Goal: Information Seeking & Learning: Learn about a topic

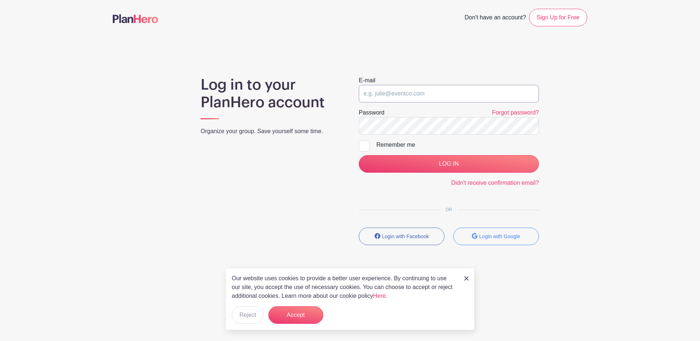
click at [433, 94] on input "email" at bounding box center [449, 94] width 180 height 18
click at [432, 94] on input "email" at bounding box center [449, 94] width 180 height 18
type input "howards@aurora.il.us"
click at [359, 155] on input "LOG IN" at bounding box center [449, 164] width 180 height 18
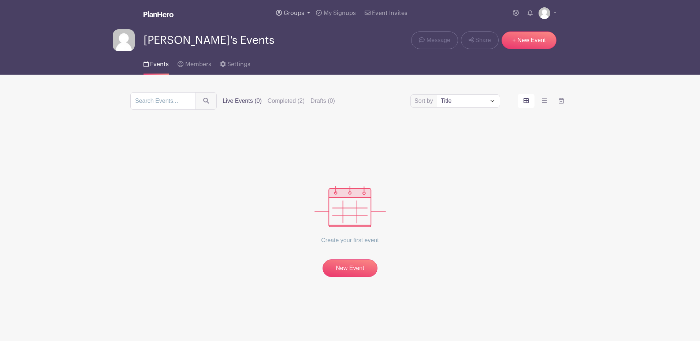
click at [304, 16] on link "Groups" at bounding box center [293, 13] width 40 height 26
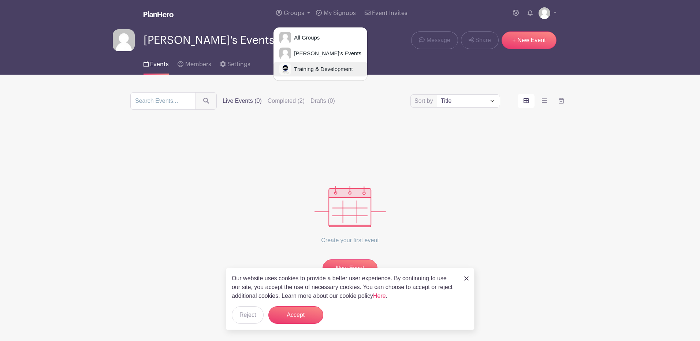
click at [319, 70] on span "Training & Development" at bounding box center [322, 69] width 62 height 8
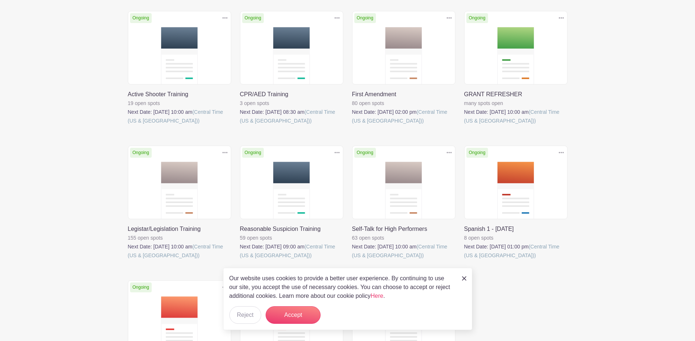
scroll to position [183, 0]
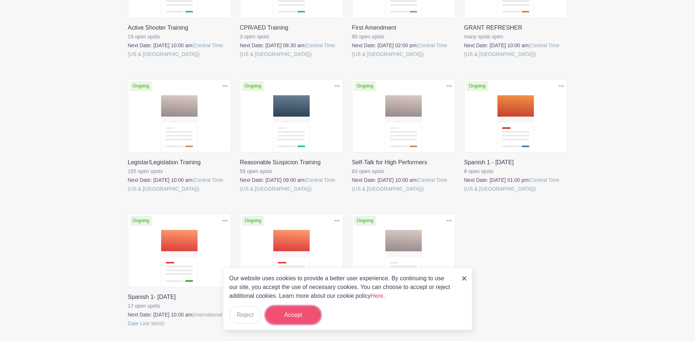
click at [293, 316] on button "Accept" at bounding box center [293, 316] width 55 height 18
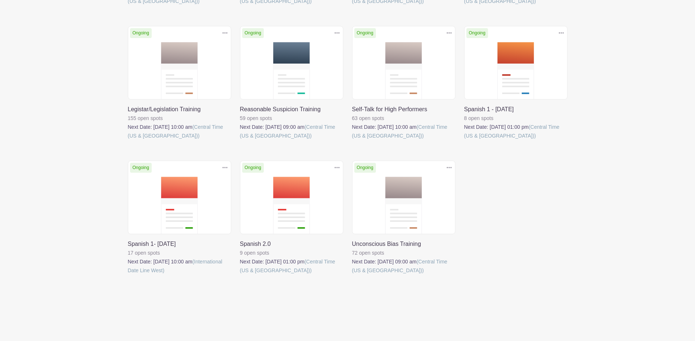
scroll to position [53, 0]
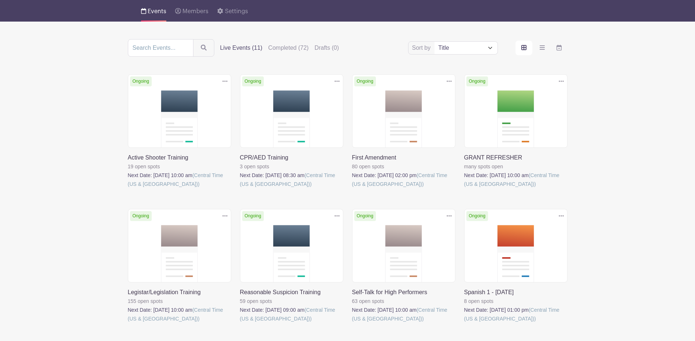
click at [464, 189] on link at bounding box center [464, 189] width 0 height 0
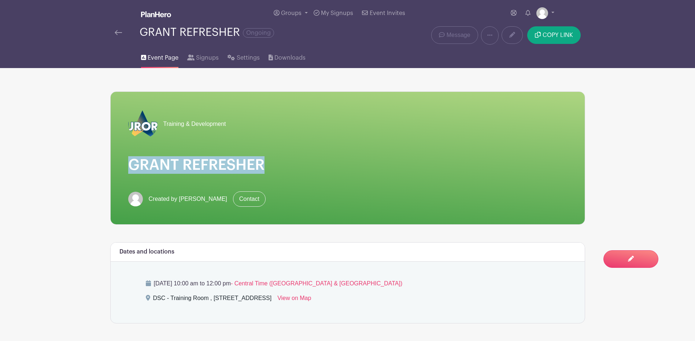
drag, startPoint x: 274, startPoint y: 167, endPoint x: 132, endPoint y: 166, distance: 142.1
click at [132, 166] on h1 "GRANT REFRESHER" at bounding box center [347, 165] width 439 height 18
drag, startPoint x: 132, startPoint y: 166, endPoint x: 145, endPoint y: 162, distance: 13.2
copy h1 "GRANT REFRESHER"
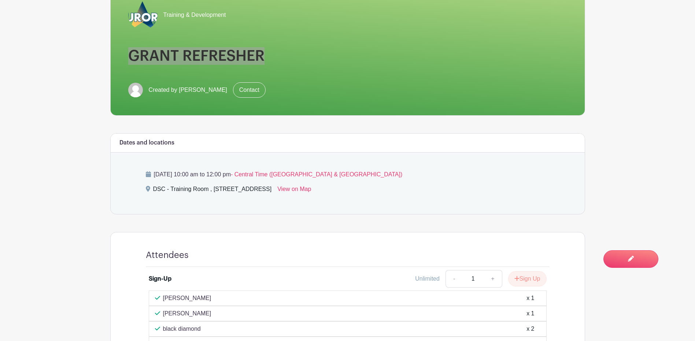
scroll to position [110, 0]
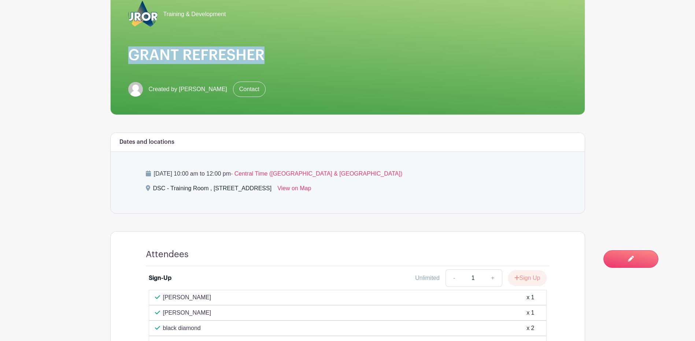
drag, startPoint x: 156, startPoint y: 173, endPoint x: 289, endPoint y: 171, distance: 132.6
click at [289, 171] on p "[DATE] 10:00 am to 12:00 pm - Central Time ([GEOGRAPHIC_DATA] & [GEOGRAPHIC_DAT…" at bounding box center [348, 174] width 404 height 9
drag, startPoint x: 289, startPoint y: 171, endPoint x: 281, endPoint y: 172, distance: 7.3
copy p "[DATE] 10:00 am to 12:00 pm"
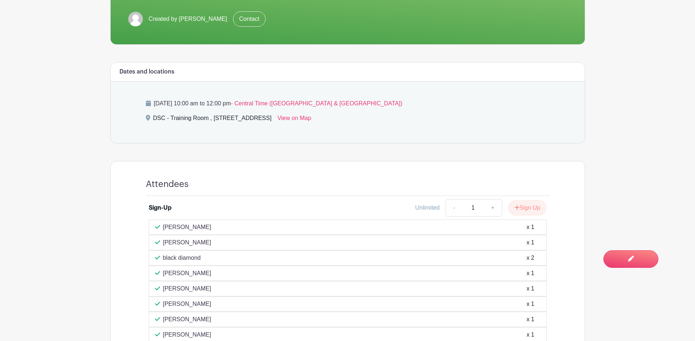
scroll to position [183, 0]
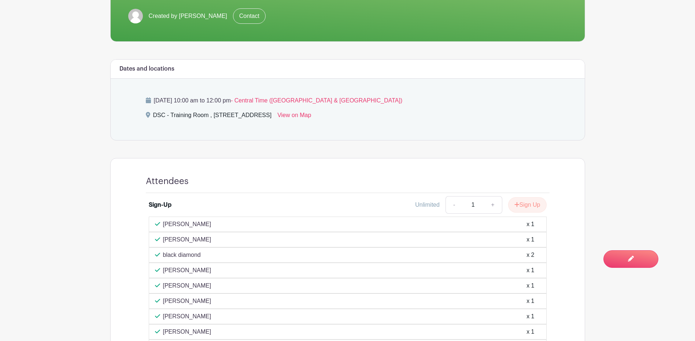
click at [210, 114] on div "DSC - Training Room , [STREET_ADDRESS]" at bounding box center [212, 117] width 119 height 12
click at [207, 114] on div "DSC - Training Room , [STREET_ADDRESS]" at bounding box center [212, 117] width 119 height 12
drag, startPoint x: 210, startPoint y: 114, endPoint x: 148, endPoint y: 108, distance: 62.5
click at [148, 108] on div "[DATE] 10:00 am to 12:00 pm - Central Time ([GEOGRAPHIC_DATA] & [GEOGRAPHIC_DAT…" at bounding box center [347, 110] width 439 height 62
drag, startPoint x: 148, startPoint y: 108, endPoint x: 164, endPoint y: 113, distance: 17.1
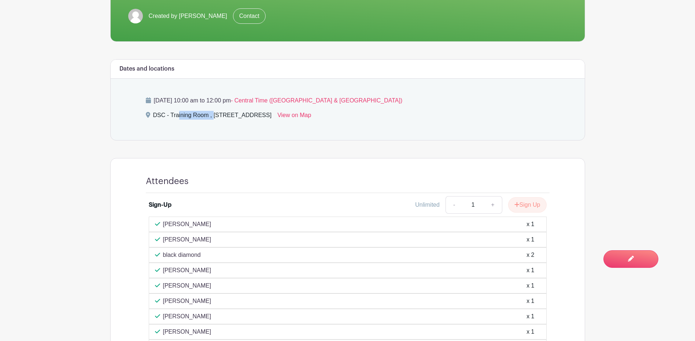
copy div "DSC - Training Room"
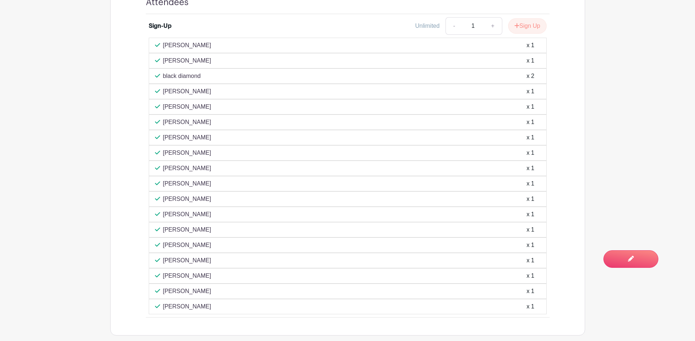
scroll to position [366, 0]
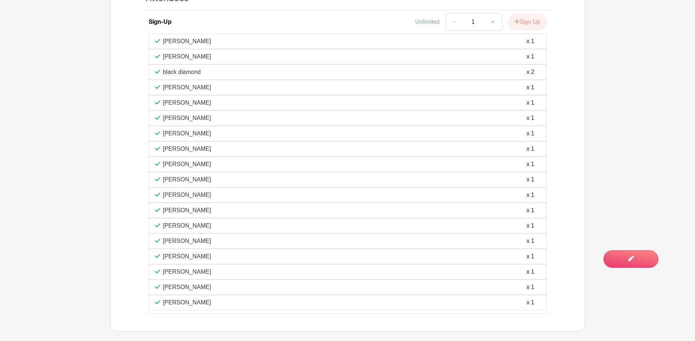
click at [168, 40] on p "[PERSON_NAME]" at bounding box center [187, 41] width 48 height 9
drag, startPoint x: 163, startPoint y: 39, endPoint x: 241, endPoint y: 305, distance: 277.6
click at [241, 305] on div "[PERSON_NAME] x 1 [PERSON_NAME] x 1 black diamond x 2 [PERSON_NAME] x 1" at bounding box center [348, 172] width 398 height 277
copy div "[PERSON_NAME] x 1 [PERSON_NAME] x 1 black diamond x 2 [PERSON_NAME] x 1 [PERSON…"
click at [685, 58] on main "Groups All Groups Shantia's Events Training & Development My Signups Event Invi…" at bounding box center [347, 6] width 695 height 744
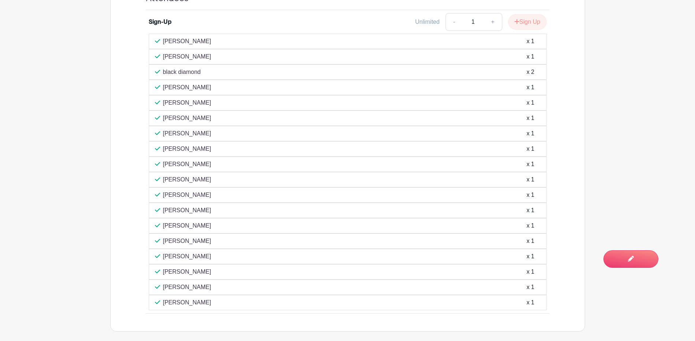
click at [685, 57] on main "Groups All Groups Shantia's Events Training & Development My Signups Event Invi…" at bounding box center [347, 6] width 695 height 744
click at [685, 56] on main "Groups All Groups Shantia's Events Training & Development My Signups Event Invi…" at bounding box center [347, 6] width 695 height 744
click at [678, 57] on main "Groups All Groups Shantia's Events Training & Development My Signups Event Invi…" at bounding box center [347, 6] width 695 height 744
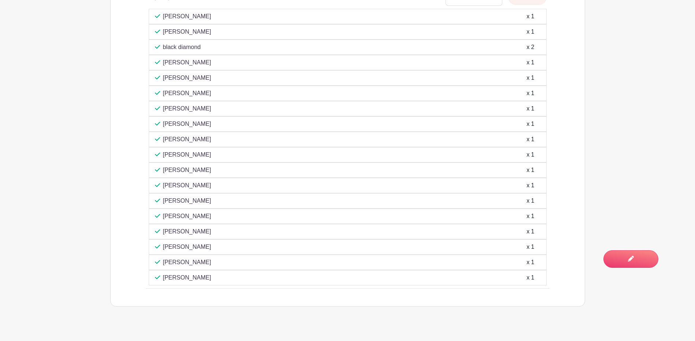
scroll to position [403, 0]
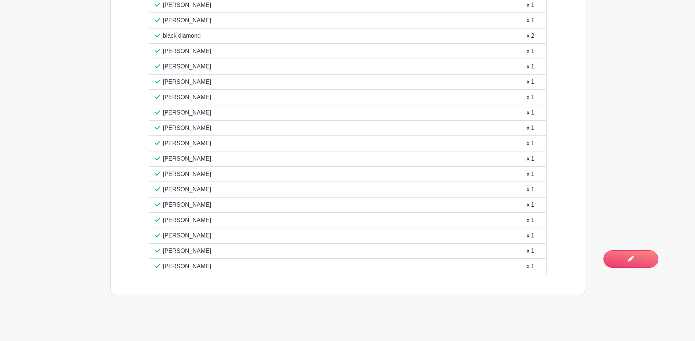
drag, startPoint x: 341, startPoint y: 304, endPoint x: 342, endPoint y: 298, distance: 6.0
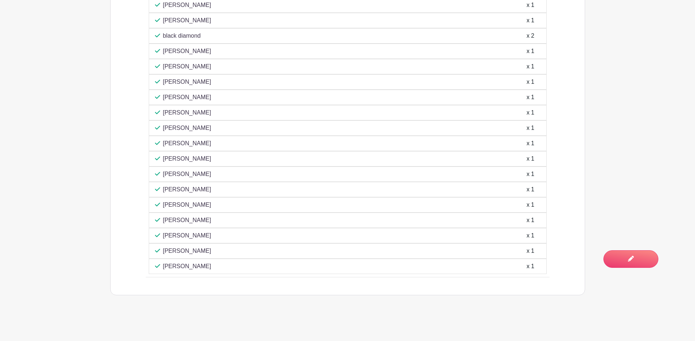
click at [344, 293] on div "Attendees Sign-Up Unlimited - 1 + Sign Up [PERSON_NAME] x 1 [PERSON_NAME] x 1 b…" at bounding box center [347, 117] width 439 height 356
click at [344, 294] on div "Attendees Sign-Up Unlimited - 1 + Sign Up [PERSON_NAME] x 1 [PERSON_NAME] x 1 b…" at bounding box center [347, 117] width 439 height 356
click at [344, 293] on div "Attendees Sign-Up Unlimited - 1 + Sign Up [PERSON_NAME] x 1 [PERSON_NAME] x 1 b…" at bounding box center [347, 117] width 439 height 356
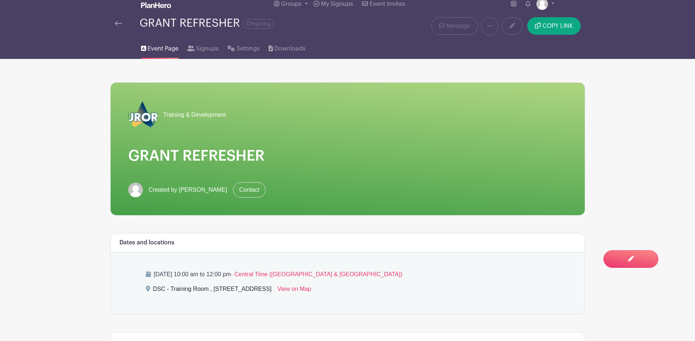
scroll to position [0, 0]
